Goal: Transaction & Acquisition: Purchase product/service

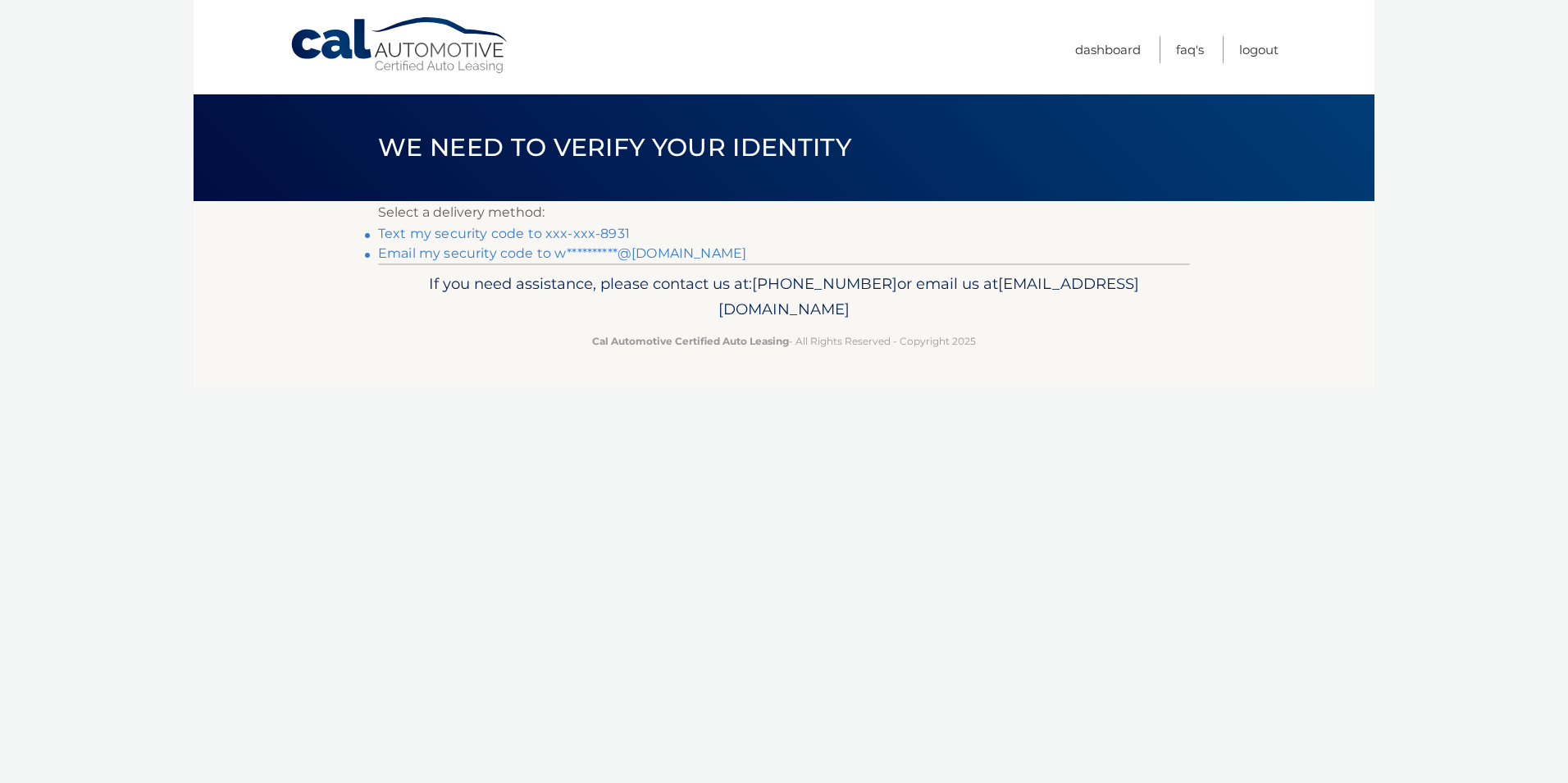
click at [522, 227] on link "Text my security code to xxx-xxx-8931" at bounding box center [504, 234] width 251 height 16
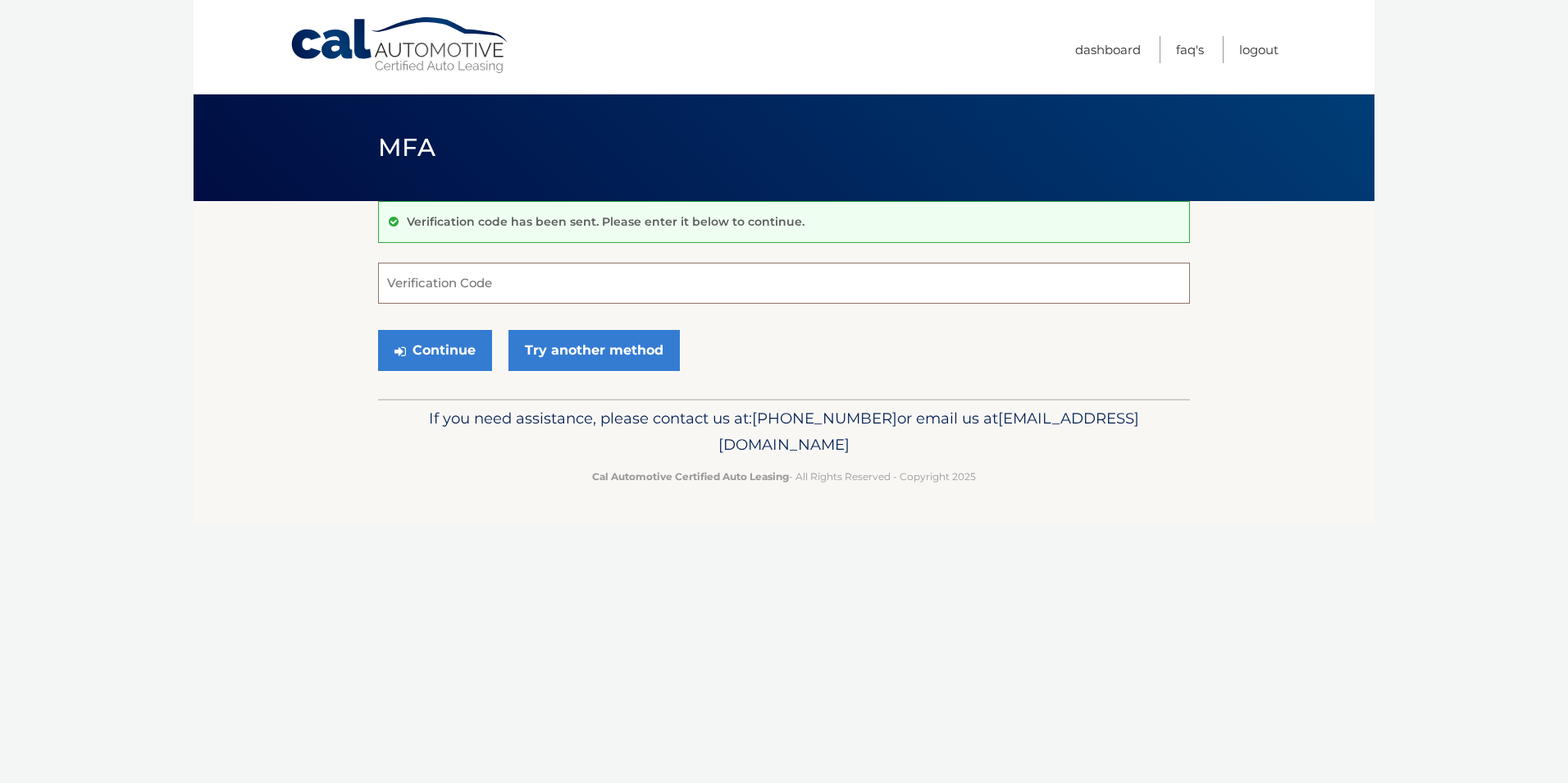
click at [418, 287] on input "Verification Code" at bounding box center [784, 283] width 812 height 41
type input "346234"
click at [447, 343] on button "Continue" at bounding box center [436, 351] width 114 height 41
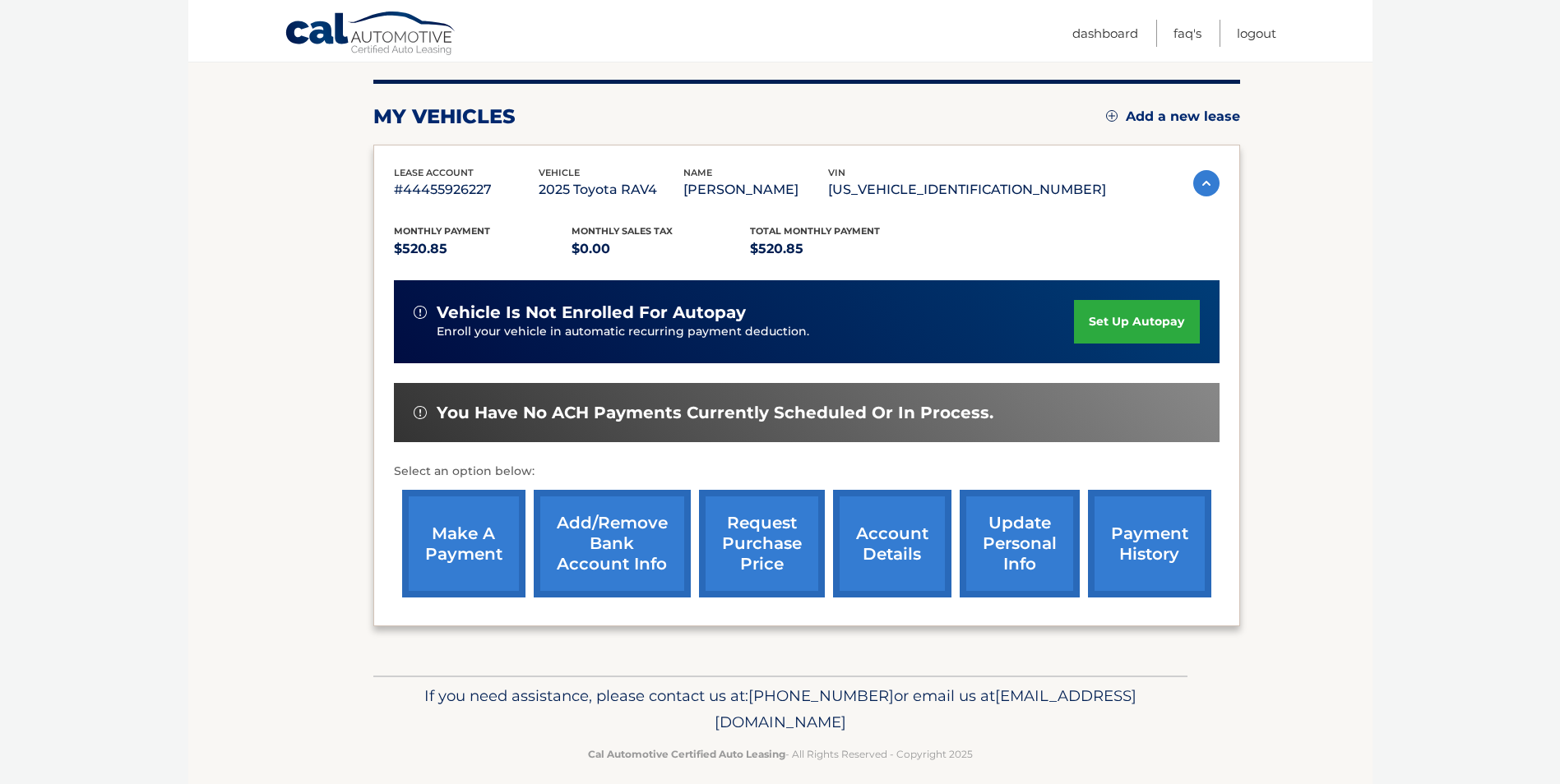
scroll to position [212, 0]
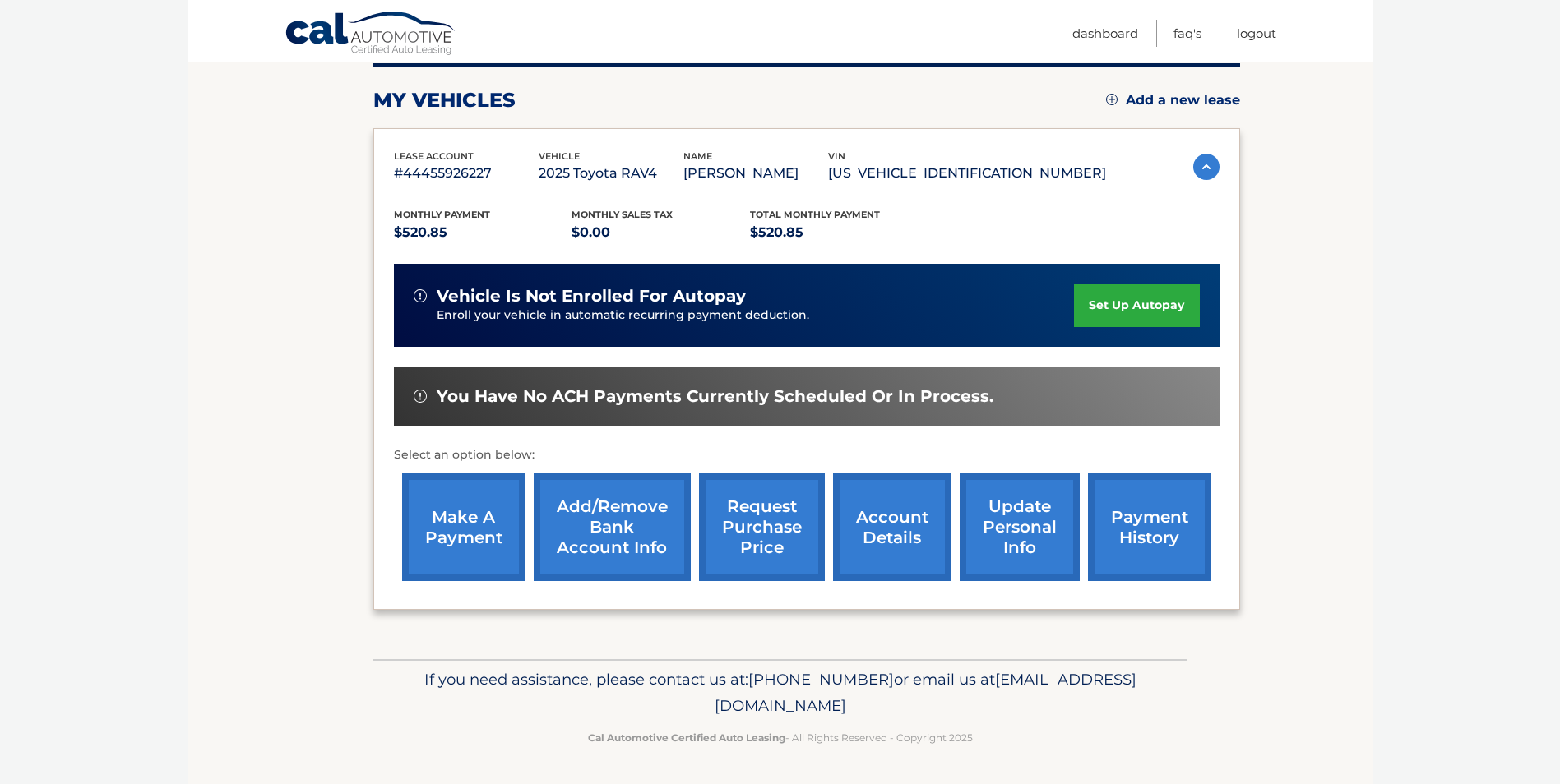
click at [459, 523] on link "make a payment" at bounding box center [463, 526] width 123 height 108
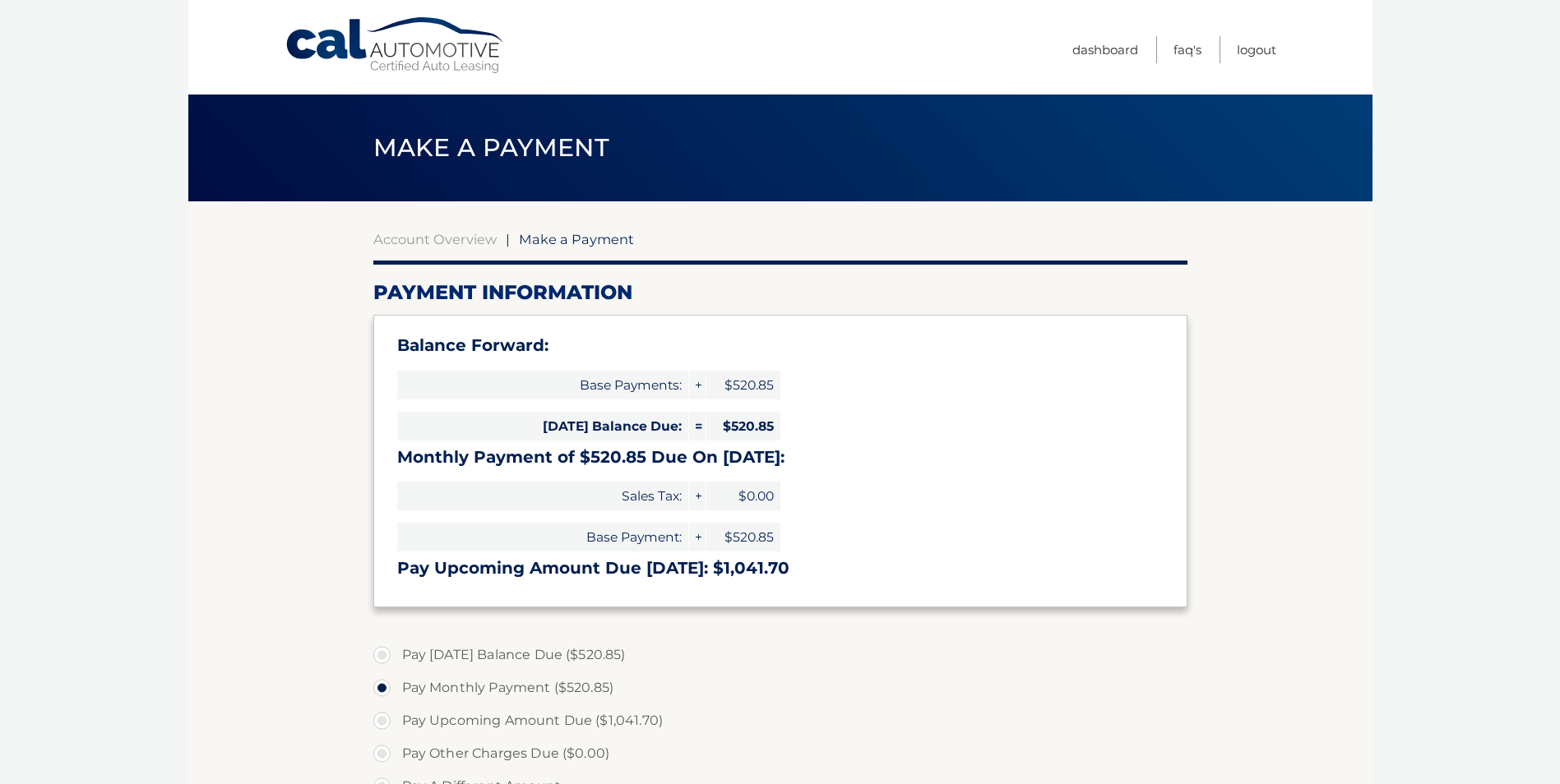
select select "Y2YyYmRiNTktOGM4ZC00NTY3LWFiMjUtMmY2MjExNmM2OGZm"
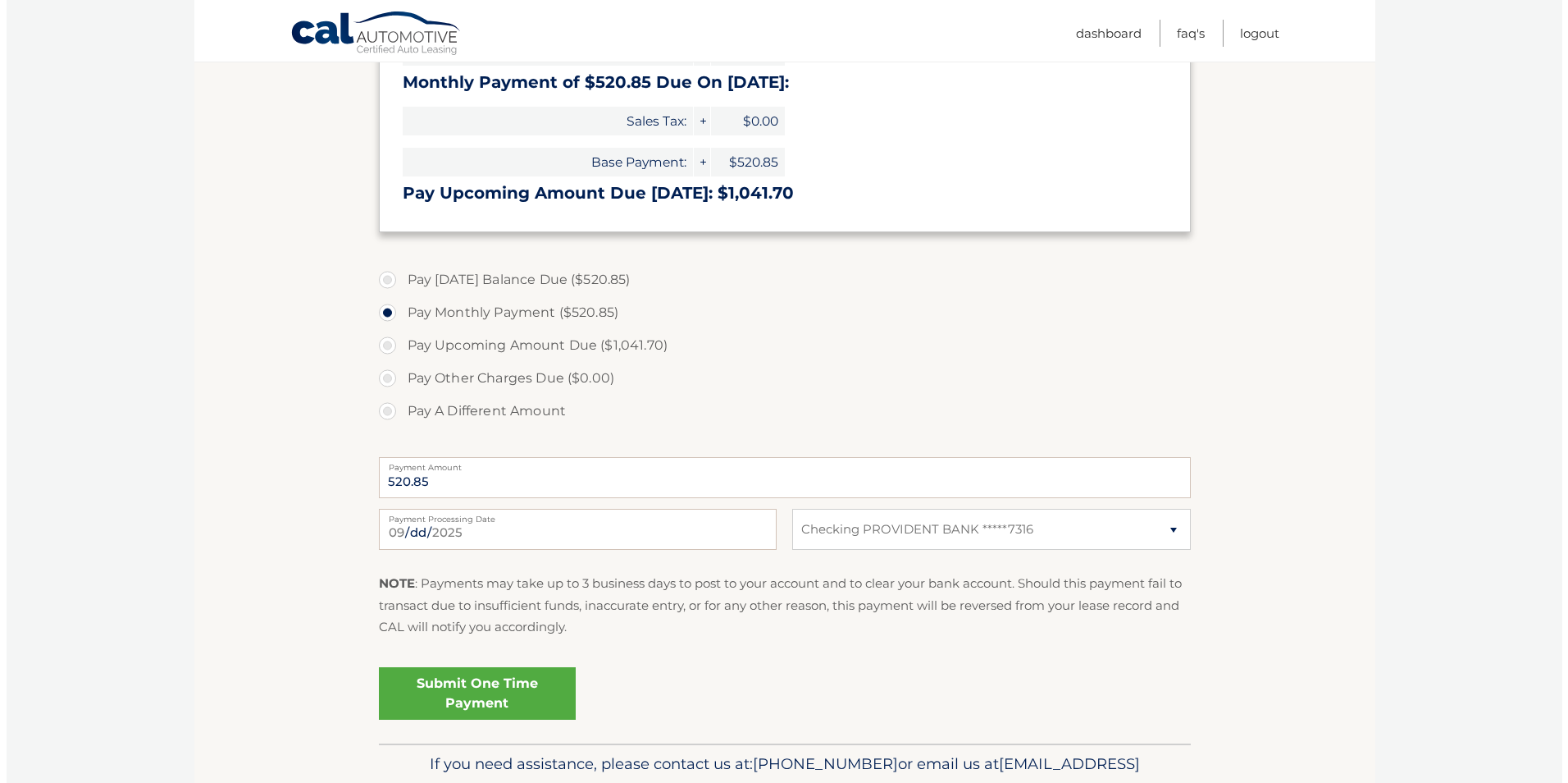
scroll to position [410, 0]
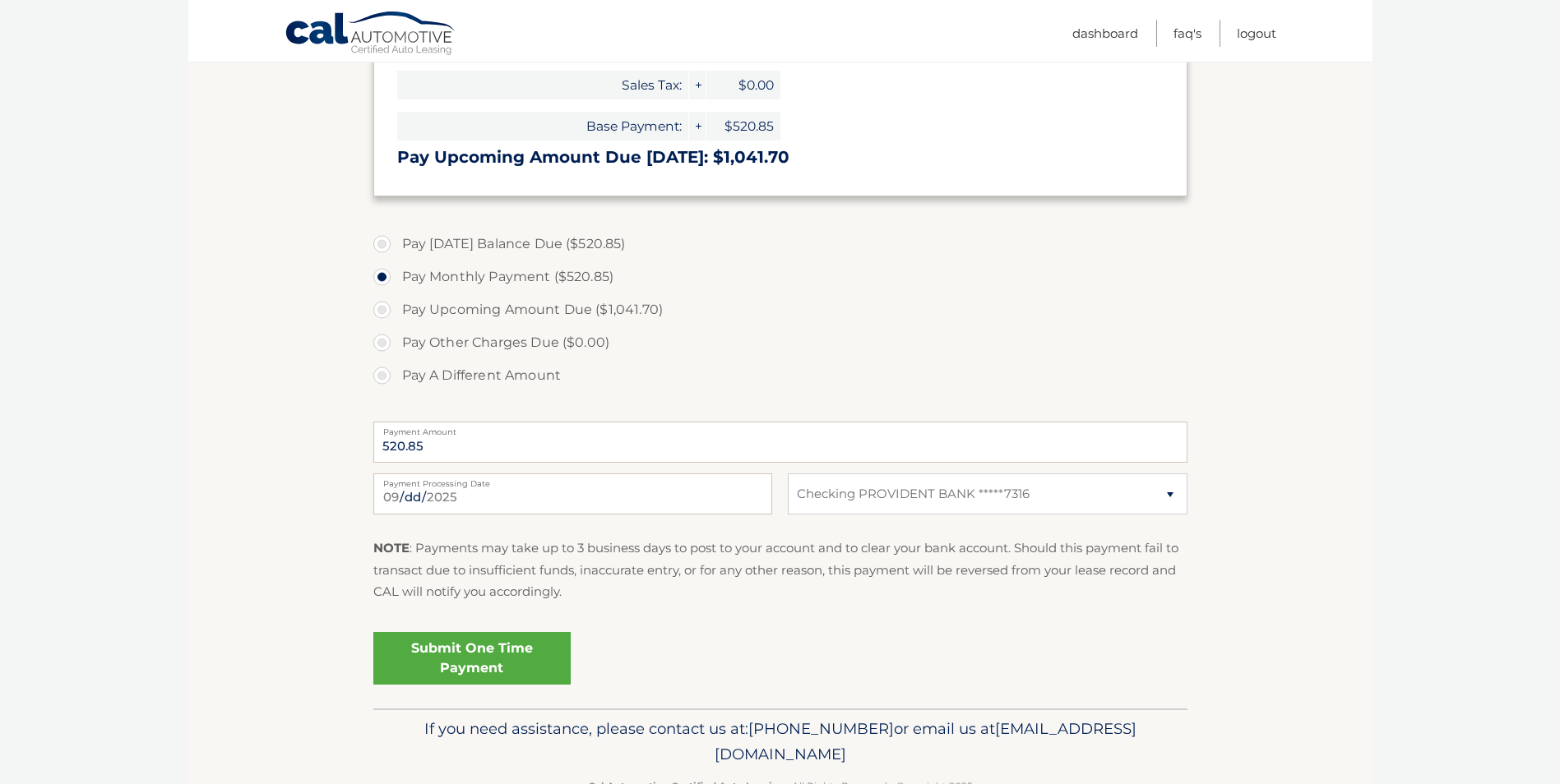
click at [456, 645] on link "Submit One Time Payment" at bounding box center [472, 658] width 198 height 52
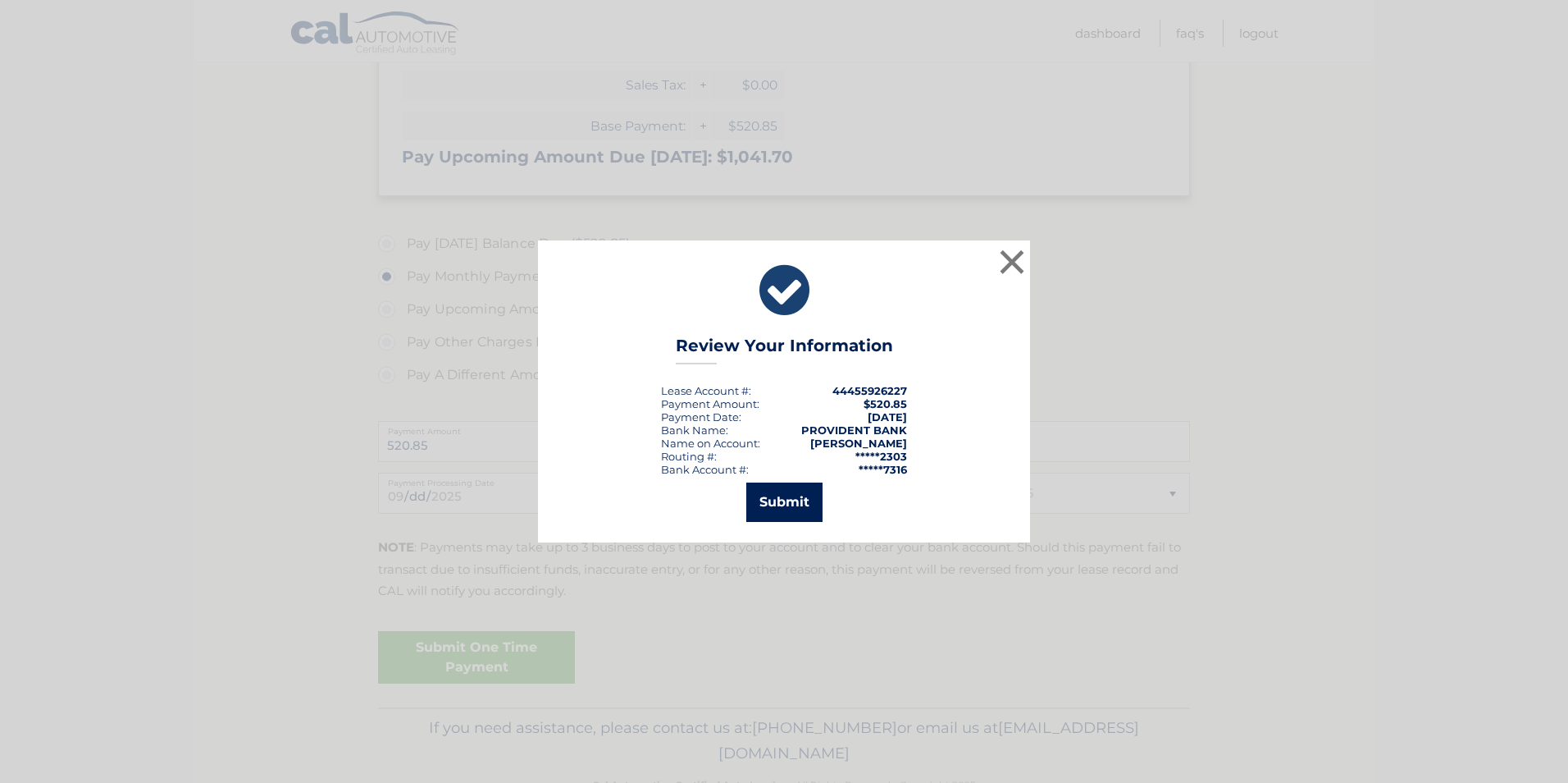
click at [783, 495] on button "Submit" at bounding box center [784, 502] width 76 height 39
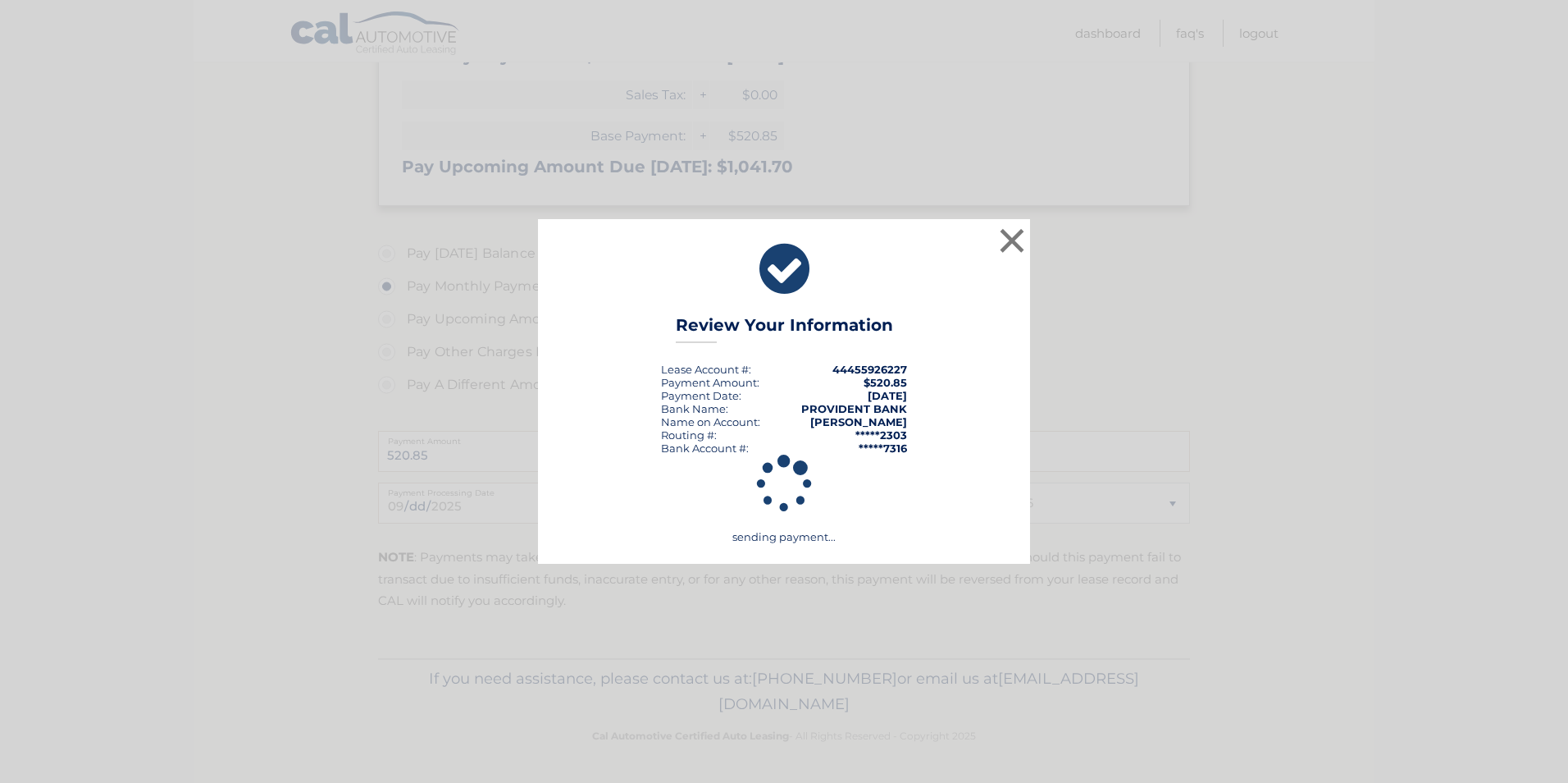
scroll to position [400, 0]
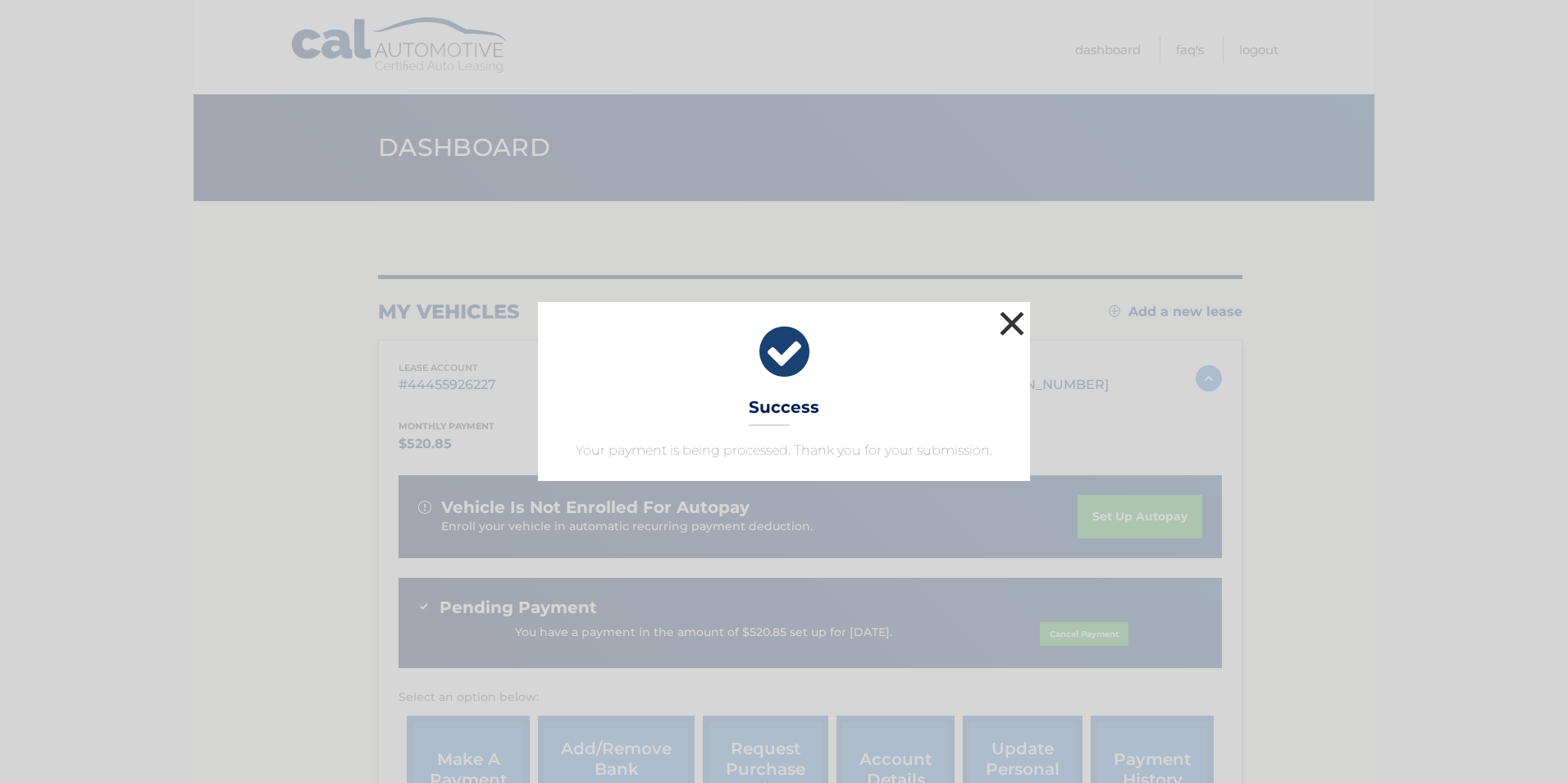
click at [1012, 320] on button "×" at bounding box center [1011, 322] width 33 height 33
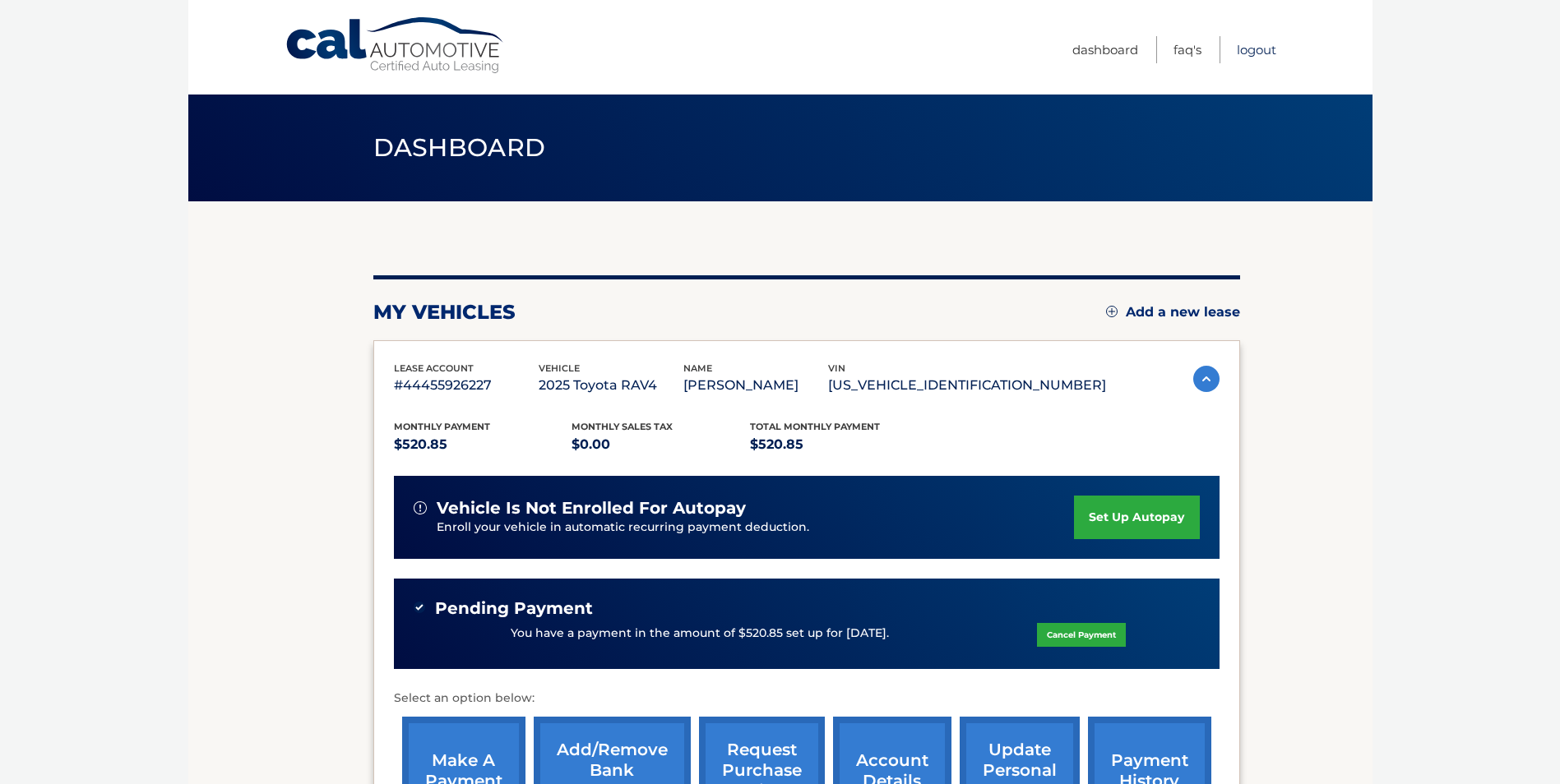
click at [1256, 42] on link "Logout" at bounding box center [1257, 49] width 40 height 27
